Goal: Information Seeking & Learning: Learn about a topic

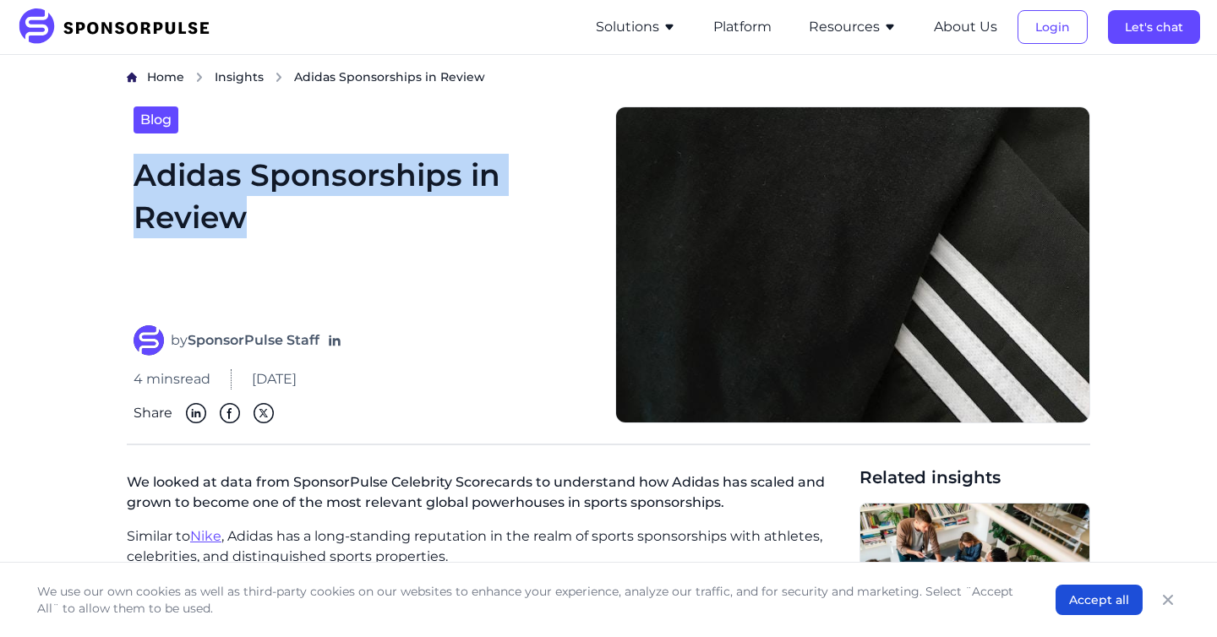
drag, startPoint x: 354, startPoint y: 225, endPoint x: 99, endPoint y: 166, distance: 262.0
drag, startPoint x: 261, startPoint y: 219, endPoint x: 92, endPoint y: 183, distance: 172.9
copy h1 "Adidas Sponsorships in Review"
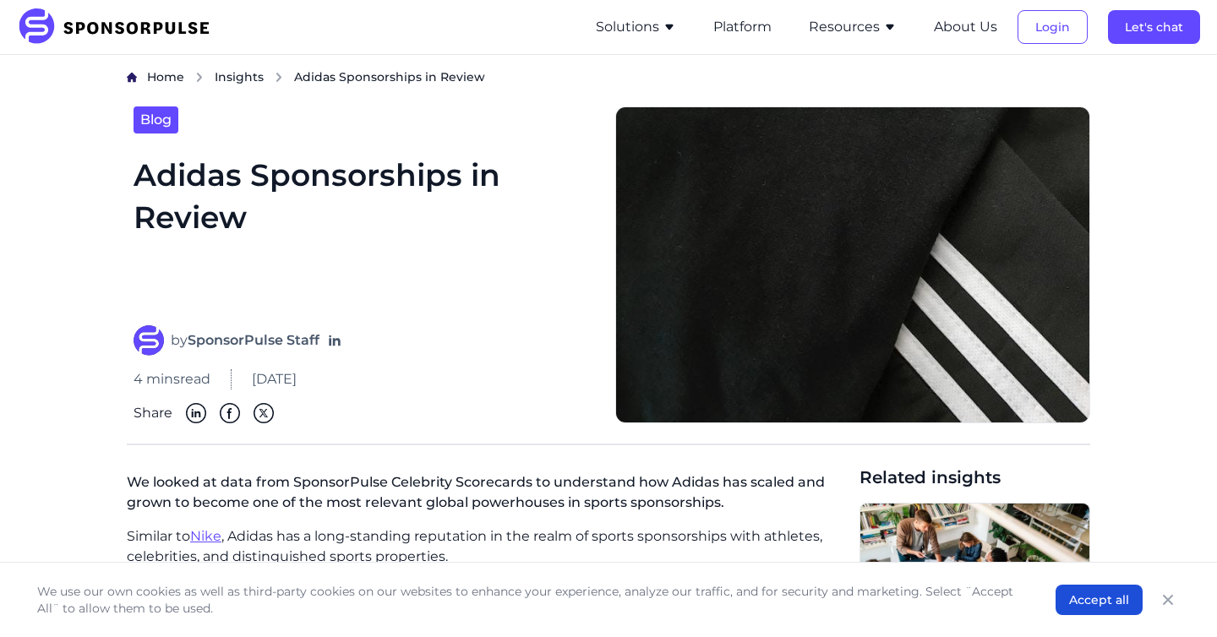
click at [443, 140] on div "Blog Adidas Sponsorships in Review by SponsorPulse Staff 4 mins read [DATE] Sha…" at bounding box center [364, 265] width 475 height 318
drag, startPoint x: 287, startPoint y: 35, endPoint x: 54, endPoint y: 30, distance: 233.3
click at [54, 30] on div "SponsorPulse Solutions For Brands Overview Discover data-driven sponsorship ins…" at bounding box center [608, 27] width 1183 height 54
click at [434, 295] on h1 "Adidas Sponsorships in Review" at bounding box center [364, 230] width 461 height 152
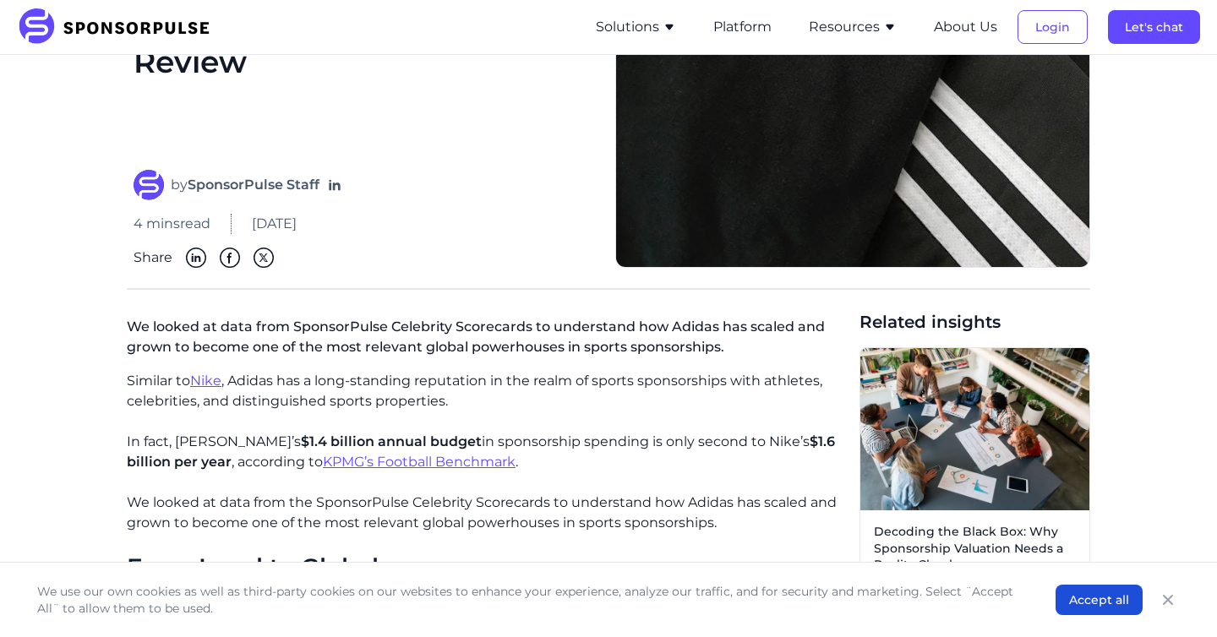
scroll to position [142, 0]
